Goal: Transaction & Acquisition: Book appointment/travel/reservation

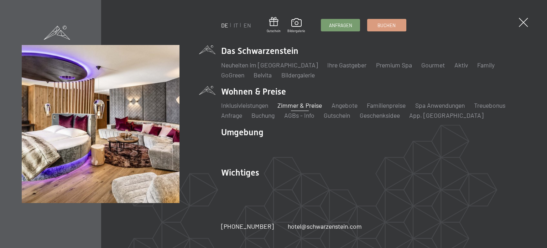
click at [296, 102] on link "Zimmer & Preise" at bounding box center [300, 105] width 45 height 8
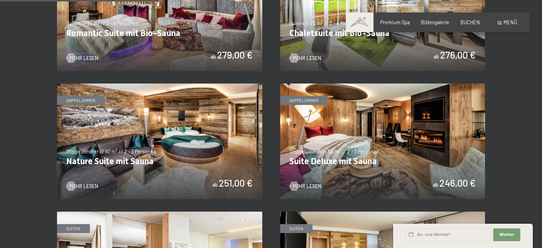
scroll to position [589, 0]
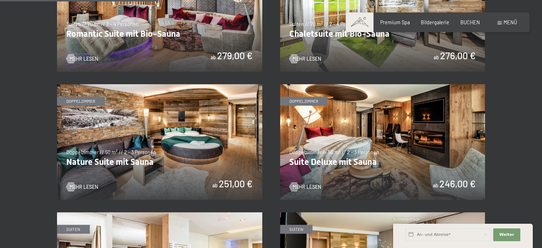
click at [349, 131] on img at bounding box center [382, 141] width 205 height 115
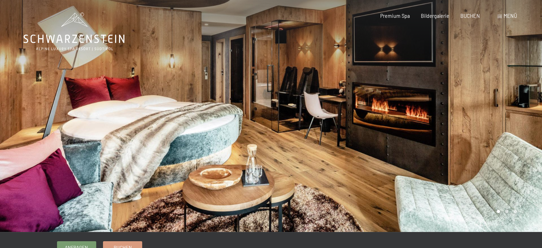
click at [515, 131] on div at bounding box center [406, 116] width 271 height 232
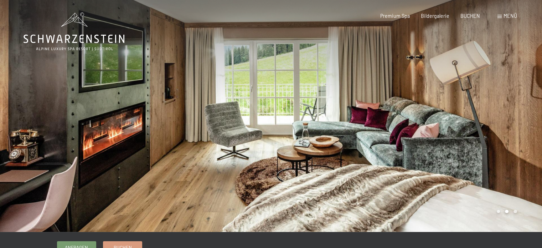
click at [507, 131] on div at bounding box center [406, 116] width 271 height 232
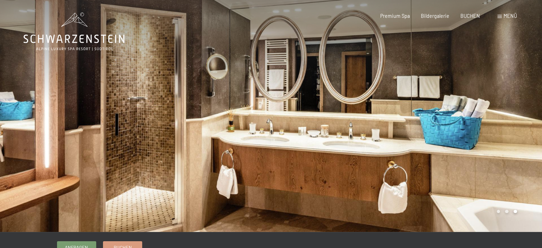
click at [507, 131] on div at bounding box center [406, 116] width 271 height 232
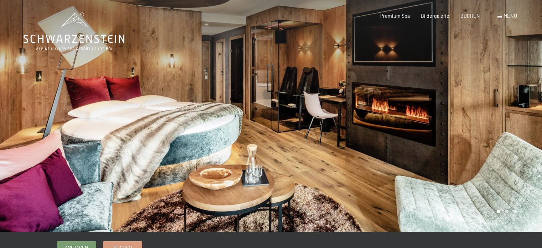
click at [507, 131] on div at bounding box center [406, 116] width 271 height 232
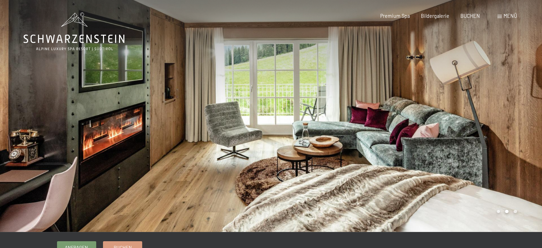
click at [507, 131] on div at bounding box center [406, 116] width 271 height 232
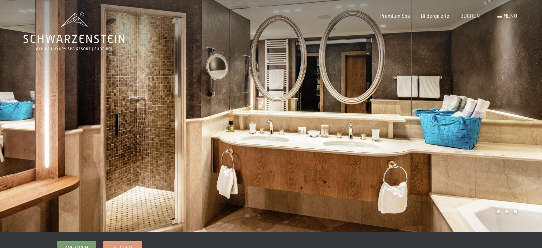
click at [507, 131] on div at bounding box center [406, 116] width 271 height 232
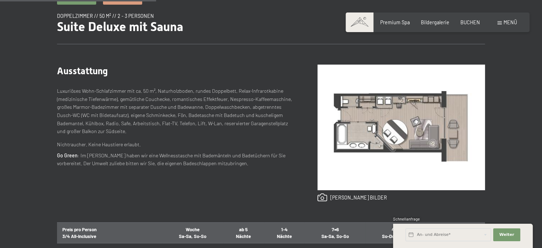
scroll to position [249, 0]
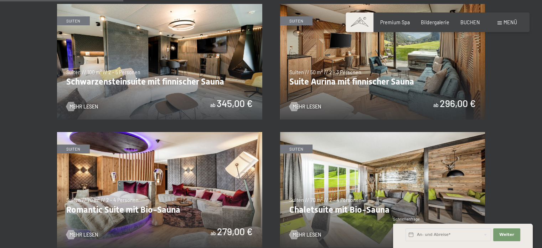
scroll to position [474, 0]
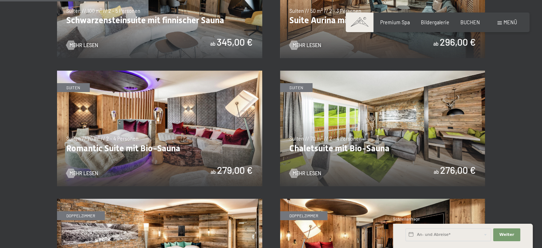
click at [208, 139] on img at bounding box center [159, 128] width 205 height 115
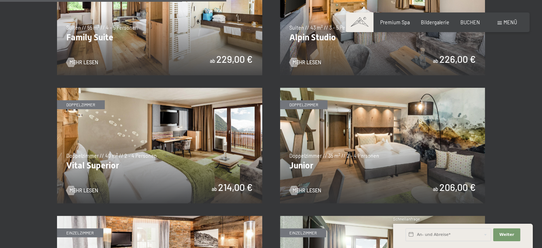
scroll to position [842, 0]
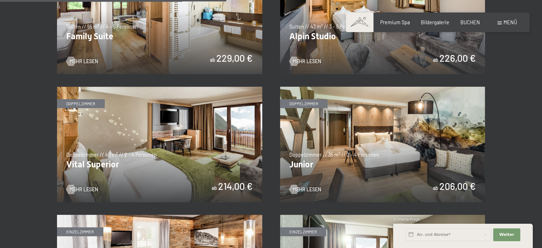
click at [171, 157] on img at bounding box center [159, 144] width 205 height 115
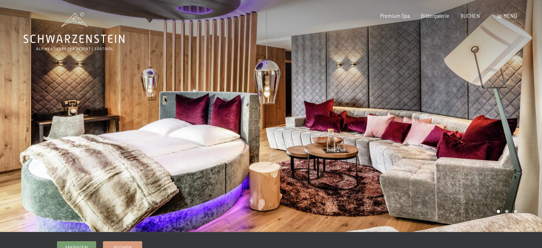
click at [467, 131] on div at bounding box center [406, 116] width 271 height 232
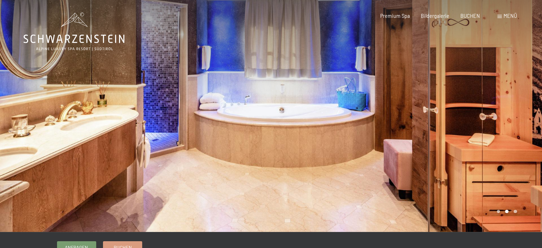
click at [467, 131] on div at bounding box center [406, 116] width 271 height 232
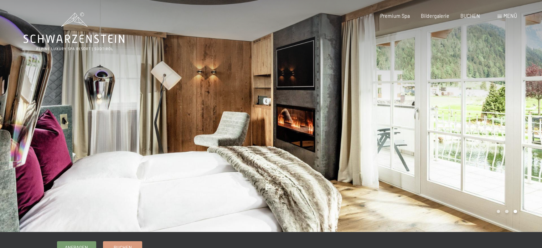
click at [467, 131] on div at bounding box center [406, 116] width 271 height 232
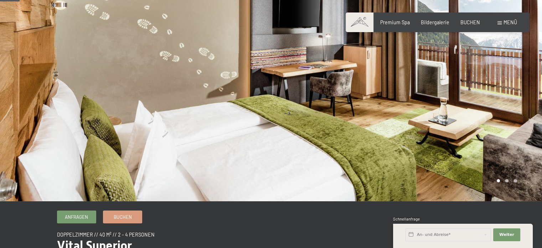
scroll to position [31, 0]
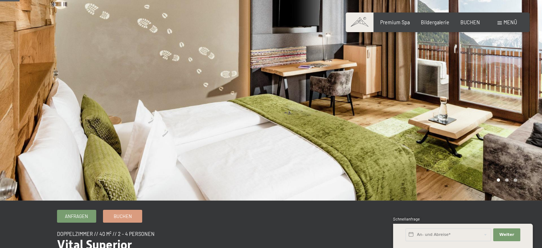
drag, startPoint x: 461, startPoint y: 125, endPoint x: 493, endPoint y: 80, distance: 55.3
click at [493, 80] on div at bounding box center [406, 85] width 271 height 232
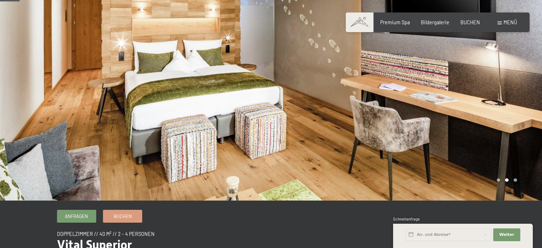
click at [493, 80] on div at bounding box center [406, 85] width 271 height 232
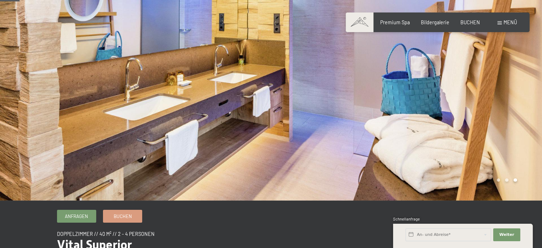
click at [493, 80] on div at bounding box center [406, 85] width 271 height 232
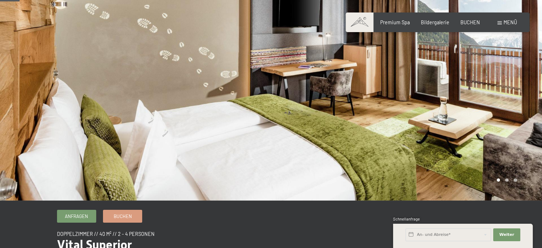
click at [493, 80] on div at bounding box center [406, 85] width 271 height 232
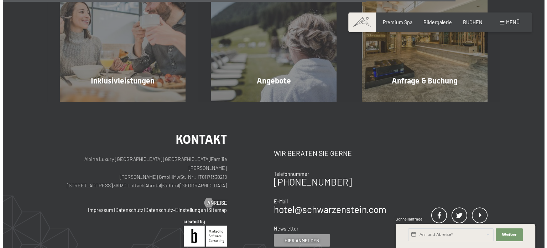
scroll to position [751, 0]
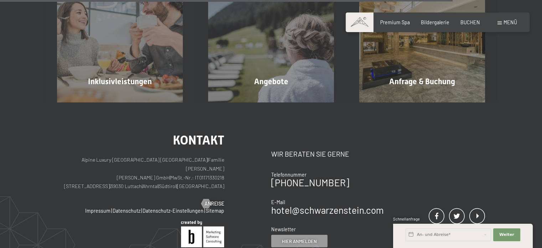
click at [506, 19] on span "Menü" at bounding box center [510, 22] width 14 height 6
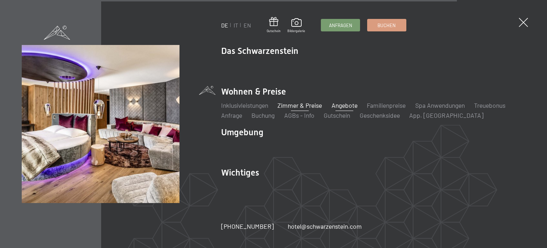
click at [351, 105] on link "Angebote" at bounding box center [345, 105] width 26 height 8
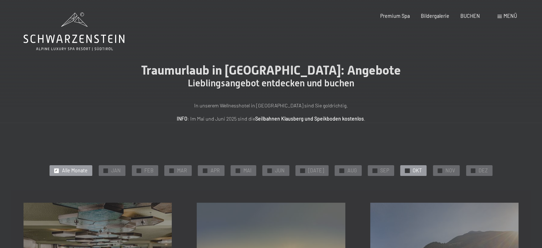
click at [400, 170] on div "✓ OKT" at bounding box center [413, 170] width 26 height 11
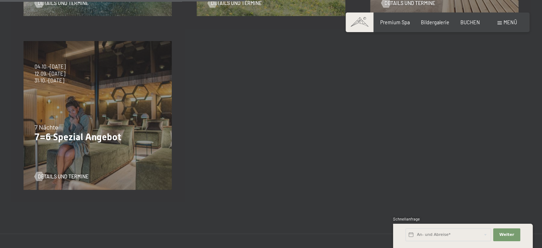
scroll to position [335, 0]
click at [68, 176] on span "Details und Termine" at bounding box center [70, 175] width 51 height 7
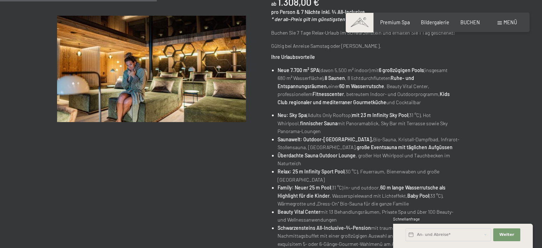
scroll to position [352, 0]
